Goal: Transaction & Acquisition: Obtain resource

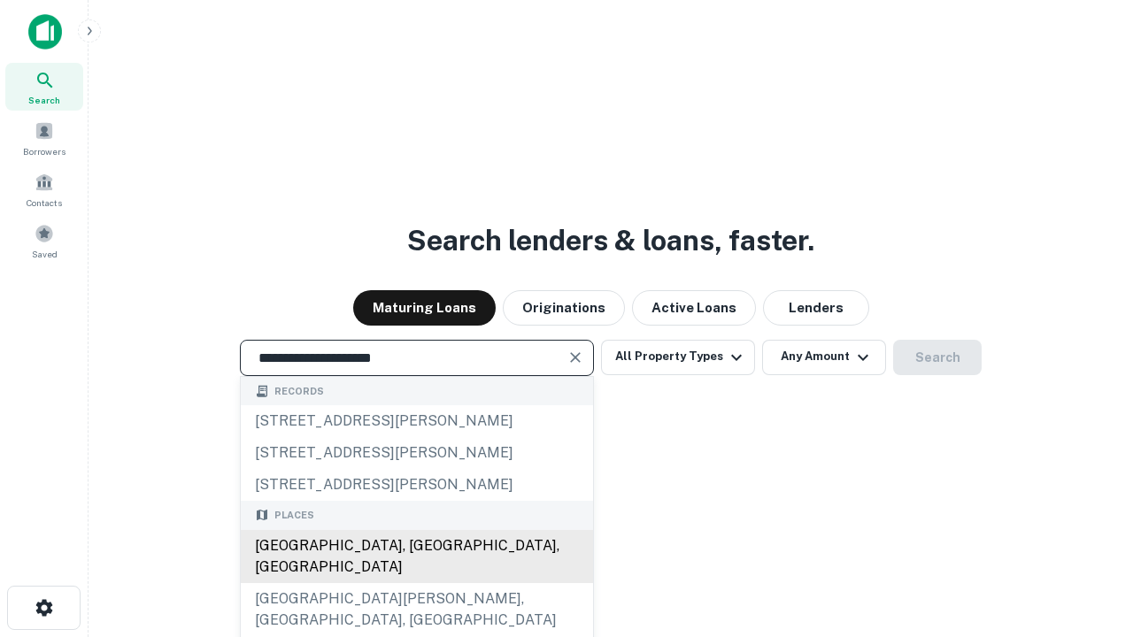
click at [416, 583] on div "Santa Monica, CA, USA" at bounding box center [417, 556] width 352 height 53
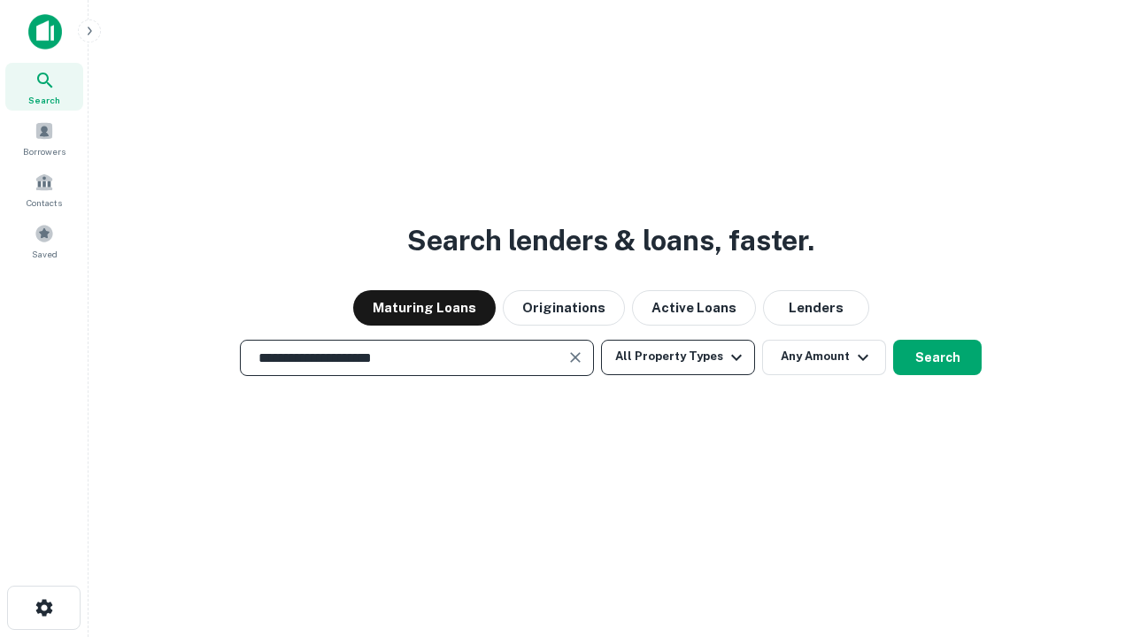
type input "**********"
click at [678, 357] on button "All Property Types" at bounding box center [678, 357] width 154 height 35
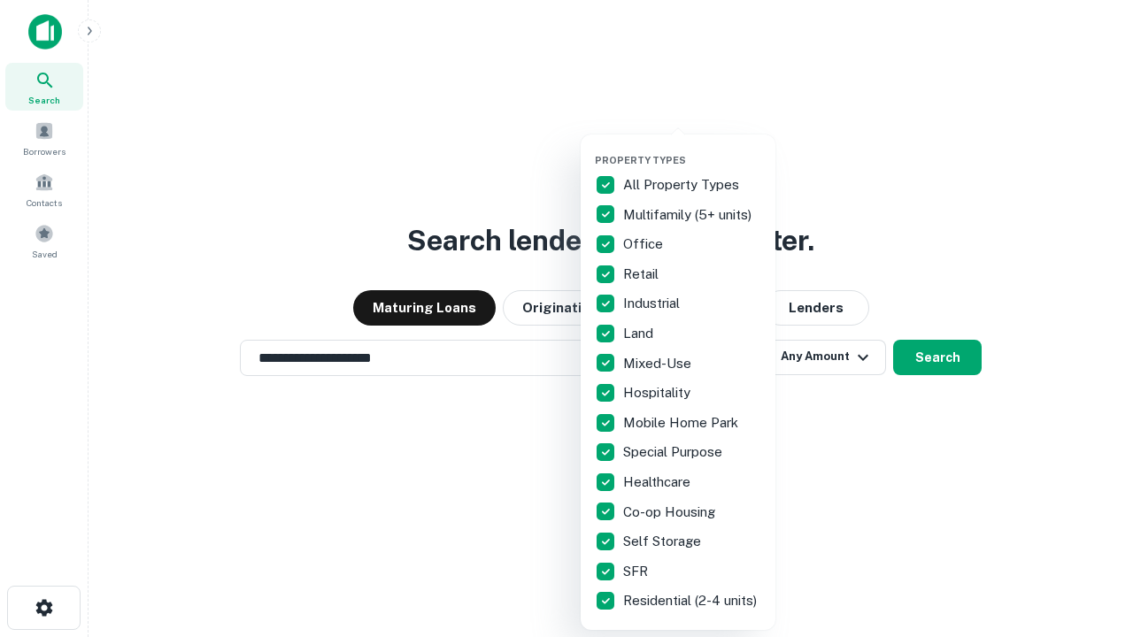
click at [692, 149] on button "button" at bounding box center [692, 149] width 195 height 1
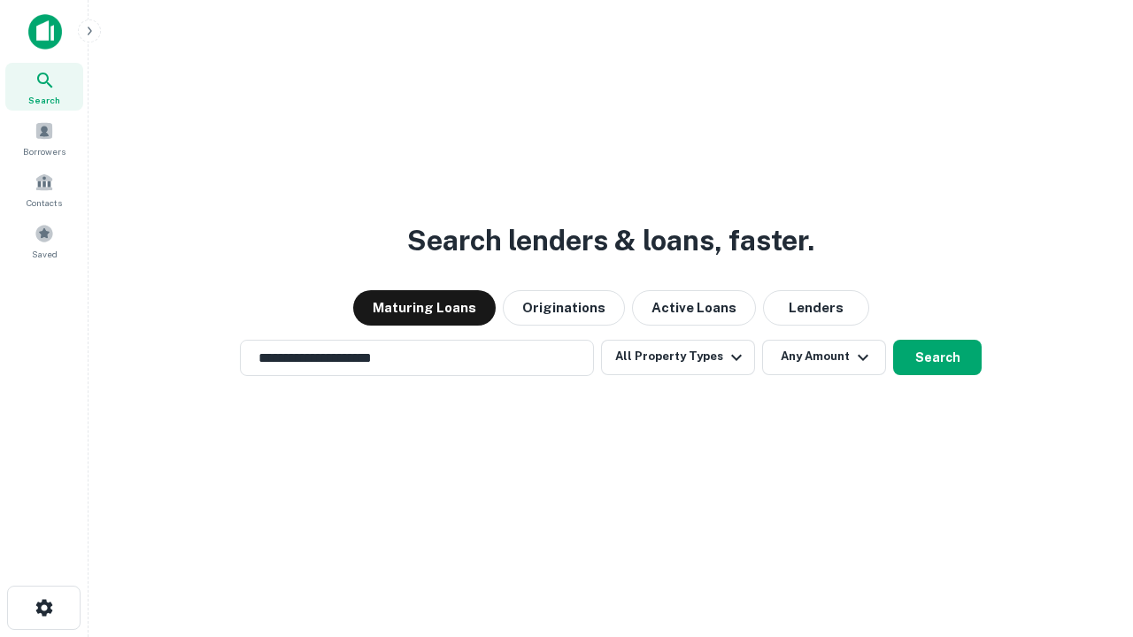
scroll to position [11, 213]
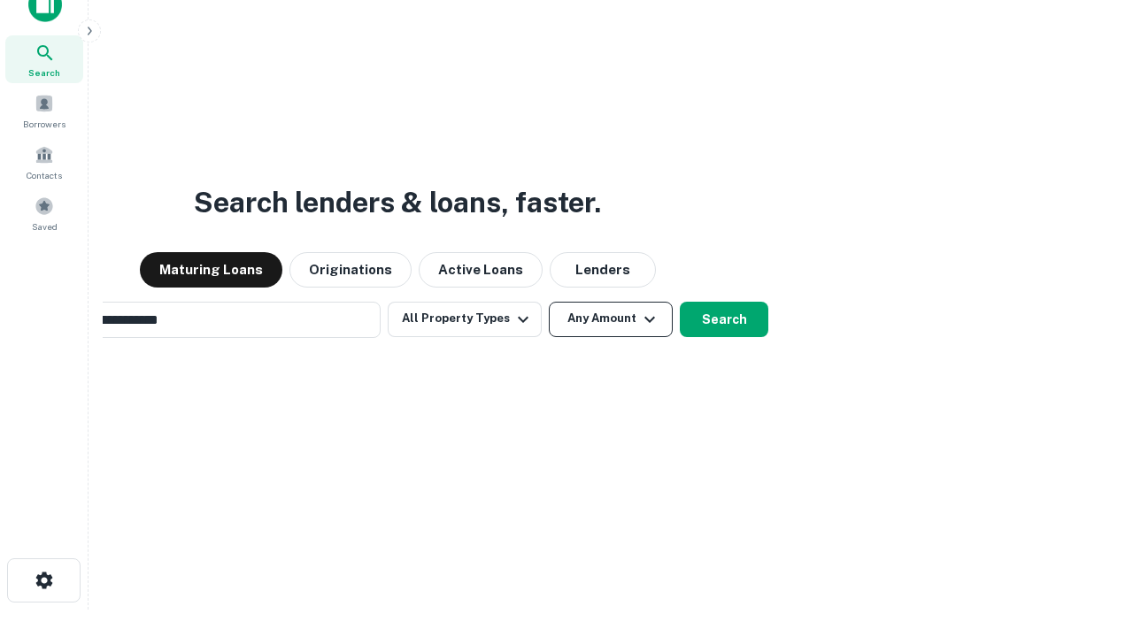
click at [549, 302] on button "Any Amount" at bounding box center [611, 319] width 124 height 35
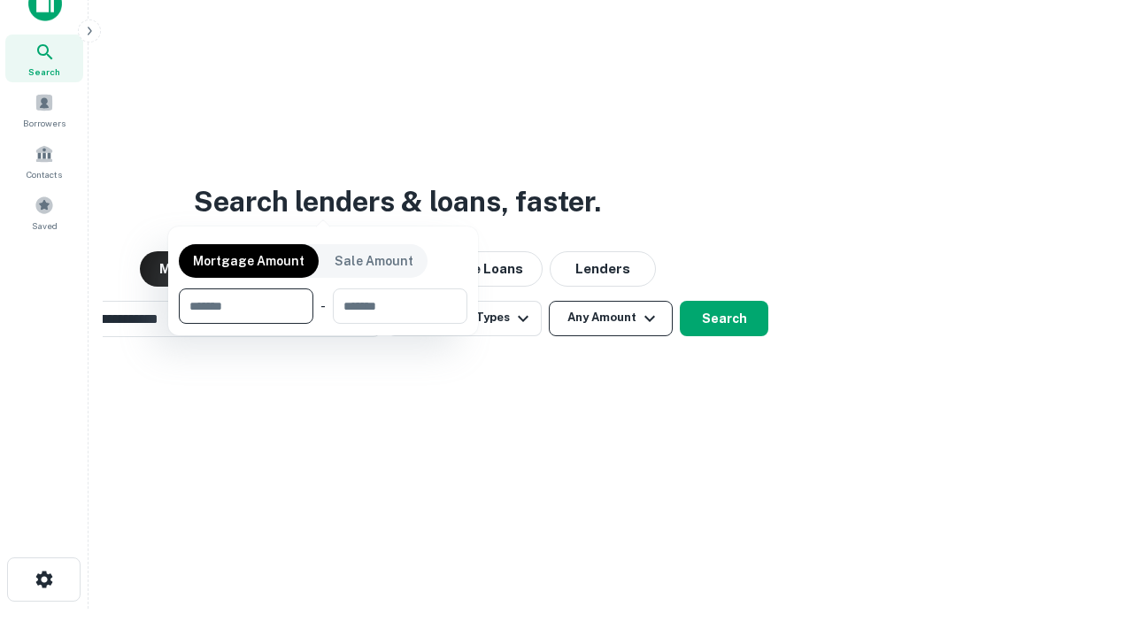
scroll to position [127, 501]
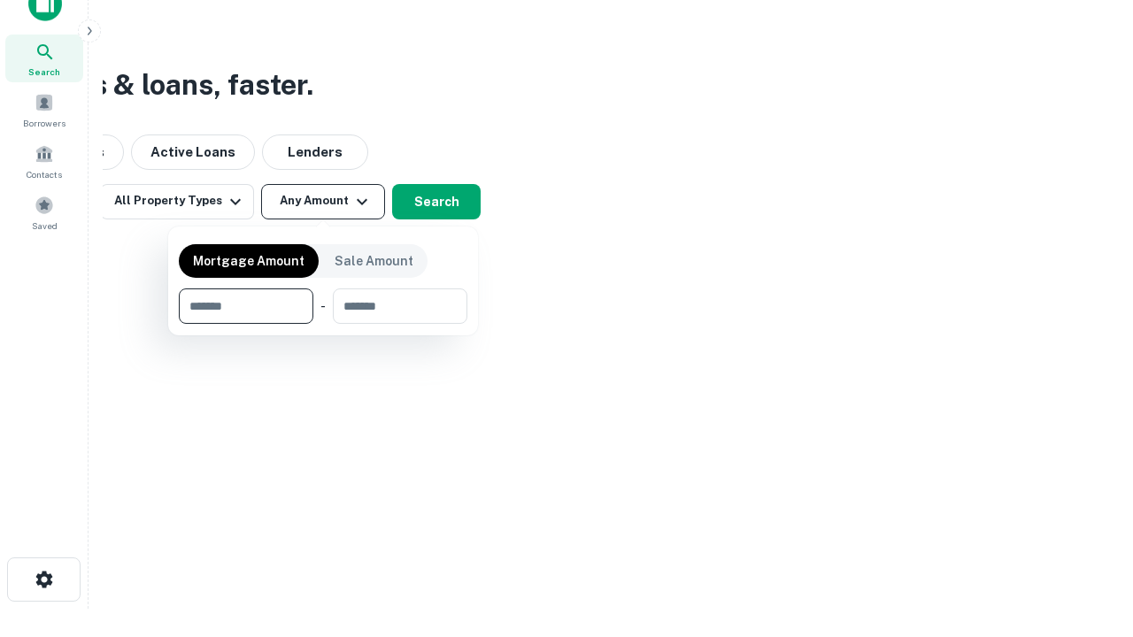
type input "*******"
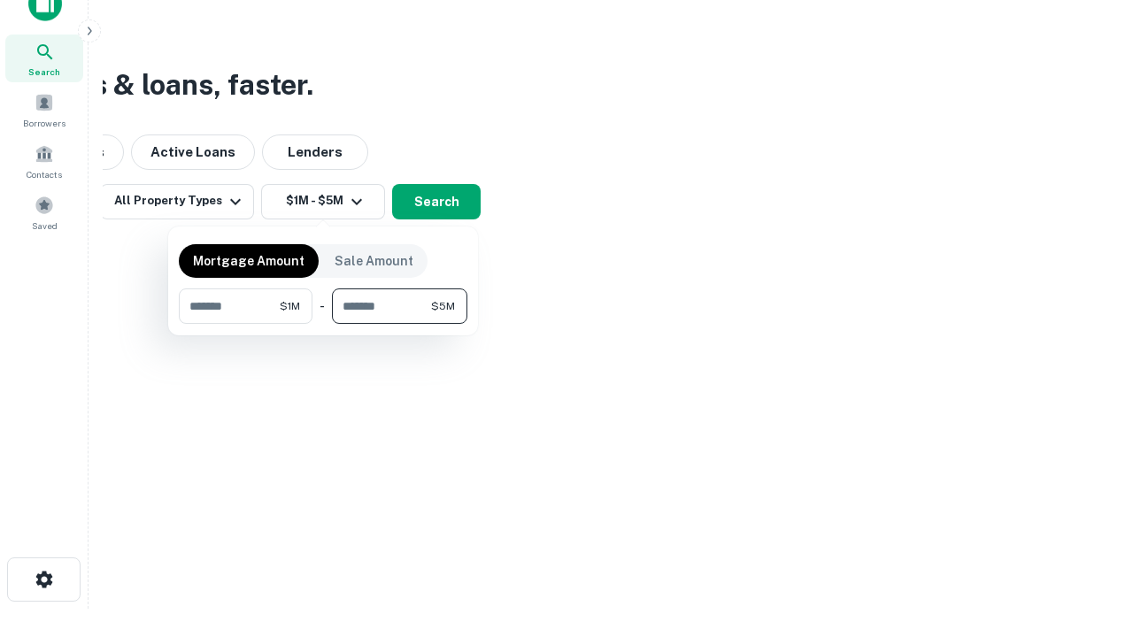
type input "*******"
click at [323, 324] on button "button" at bounding box center [323, 324] width 289 height 1
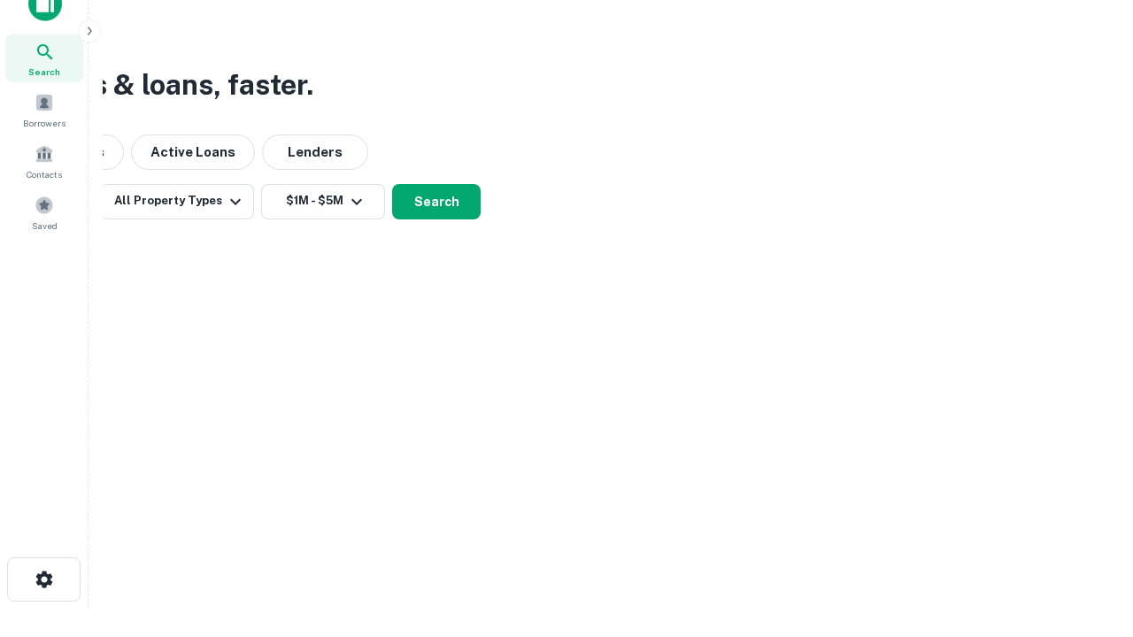
scroll to position [11, 327]
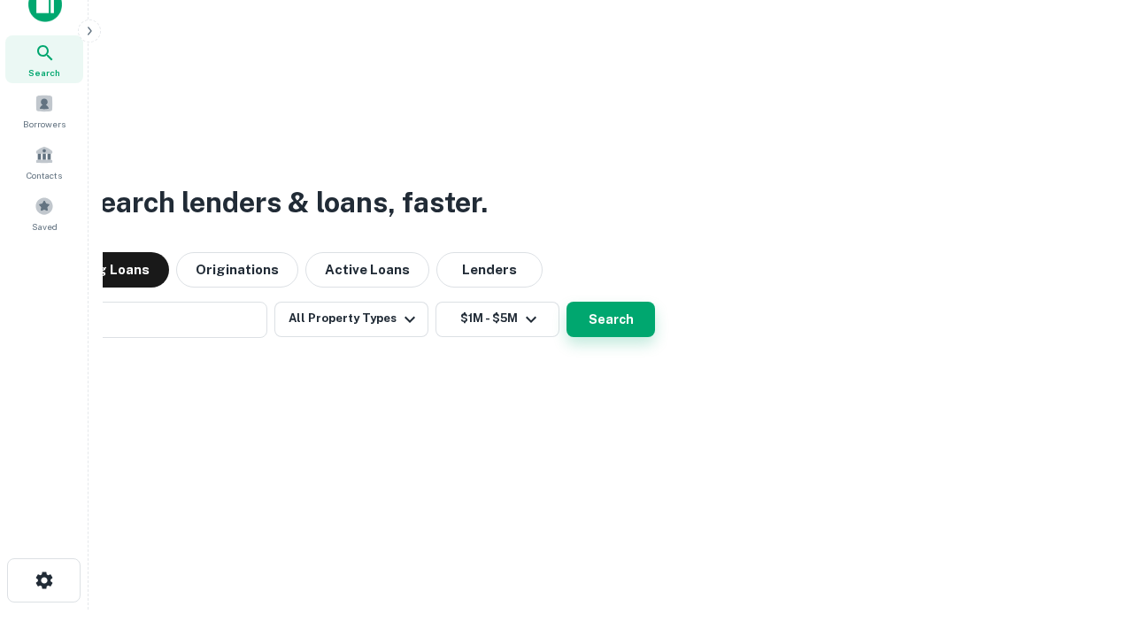
click at [567, 302] on button "Search" at bounding box center [611, 319] width 89 height 35
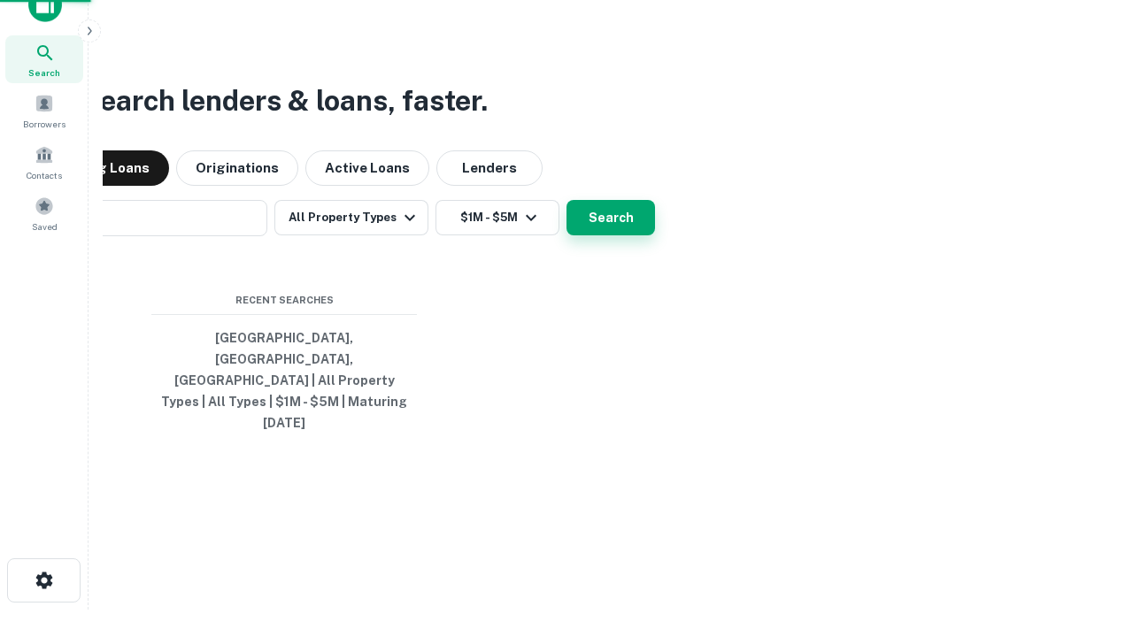
scroll to position [47, 501]
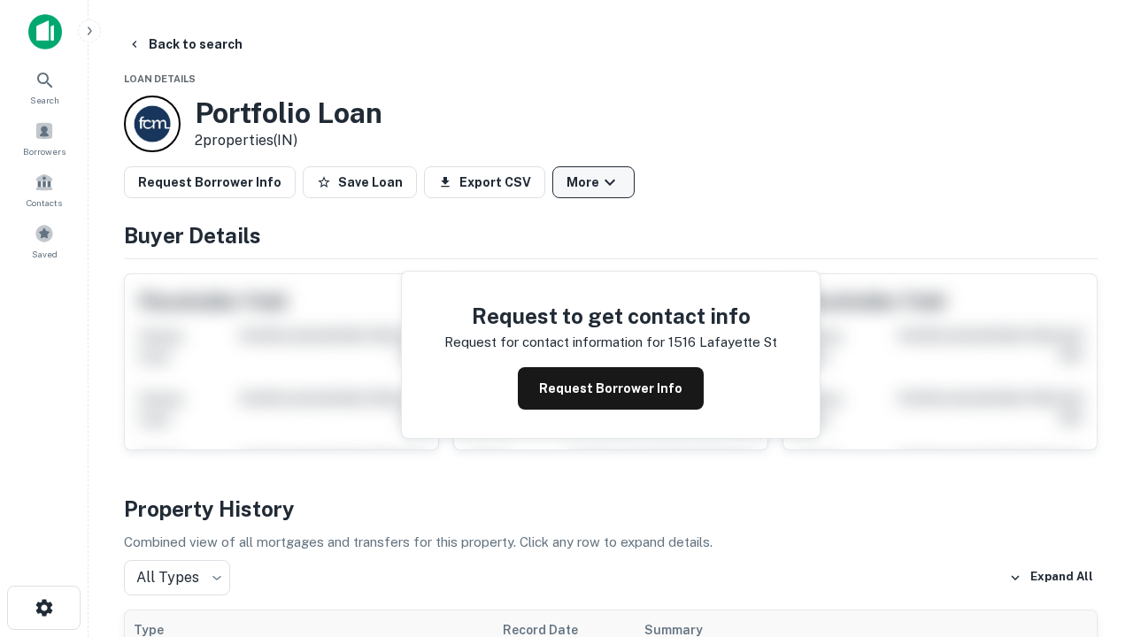
click at [593, 182] on button "More" at bounding box center [593, 182] width 82 height 32
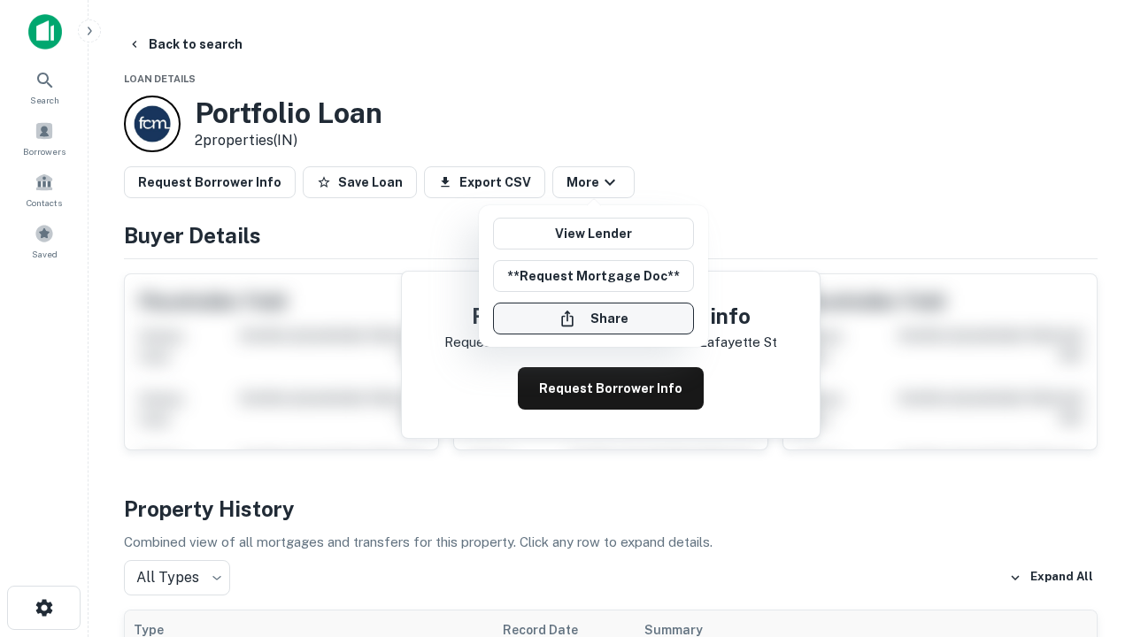
click at [593, 319] on button "Share" at bounding box center [593, 319] width 201 height 32
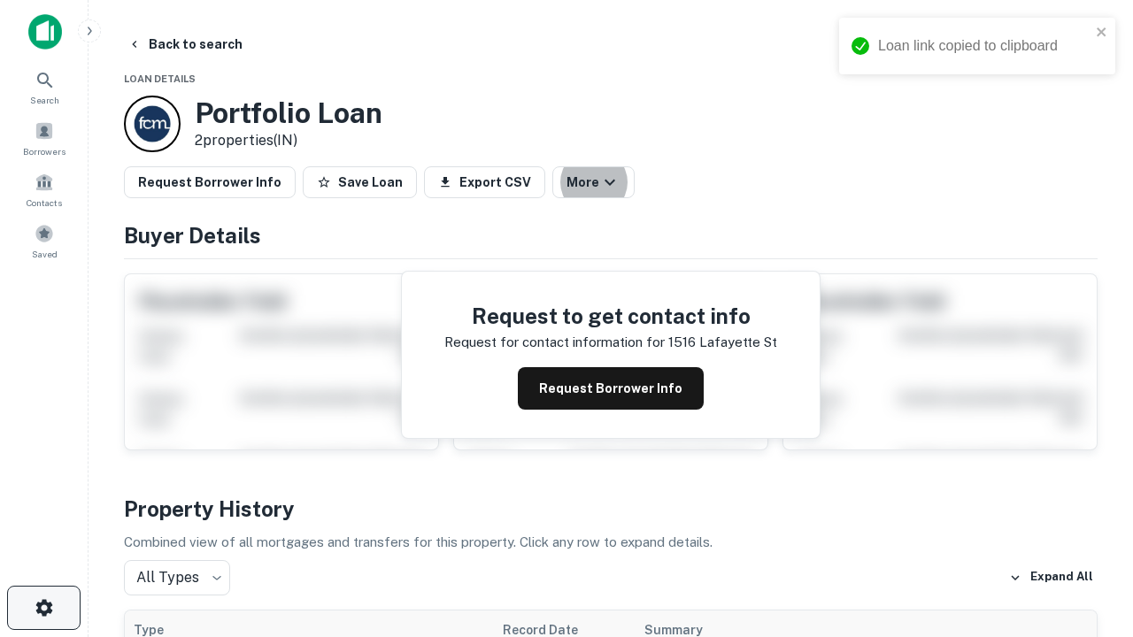
click at [43, 608] on icon "button" at bounding box center [44, 608] width 21 height 21
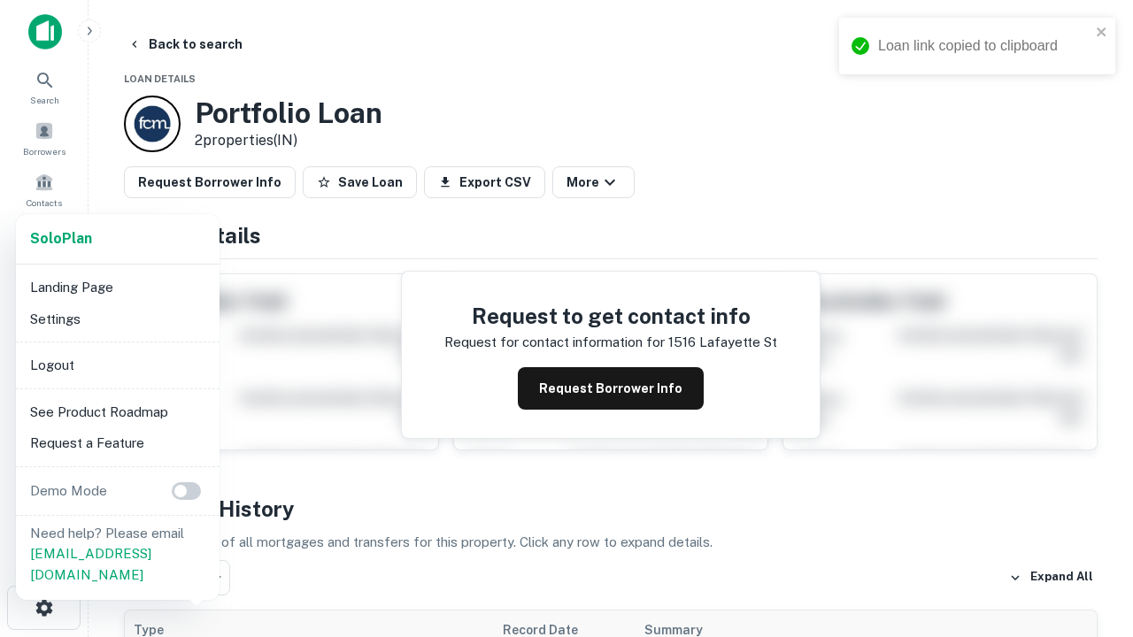
click at [117, 365] on li "Logout" at bounding box center [117, 366] width 189 height 32
